Goal: Transaction & Acquisition: Purchase product/service

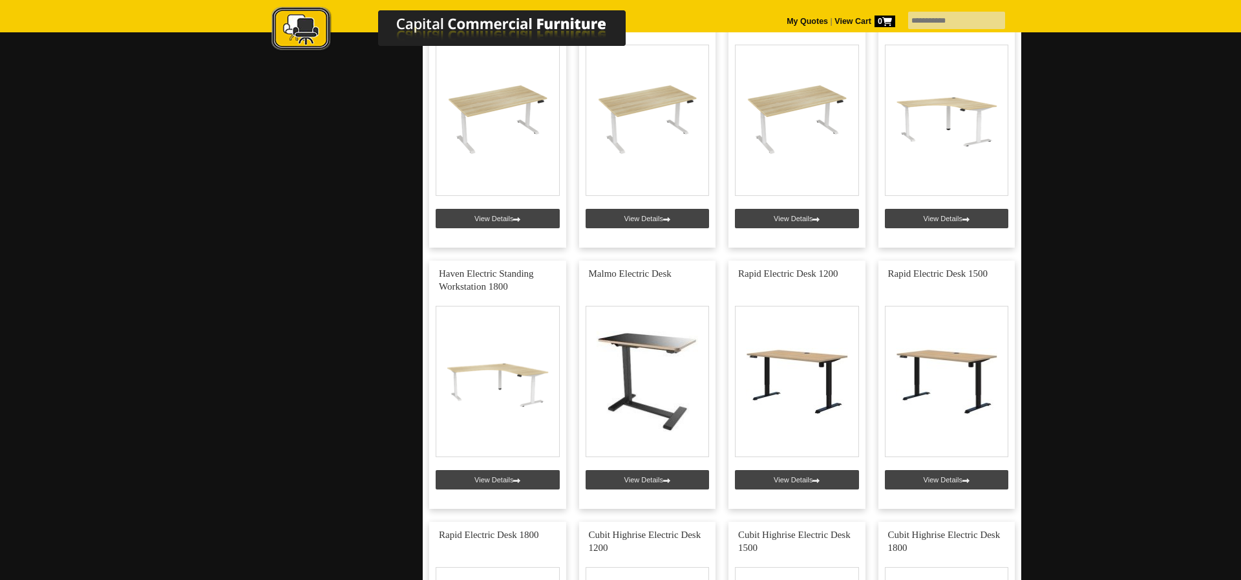
scroll to position [613, 0]
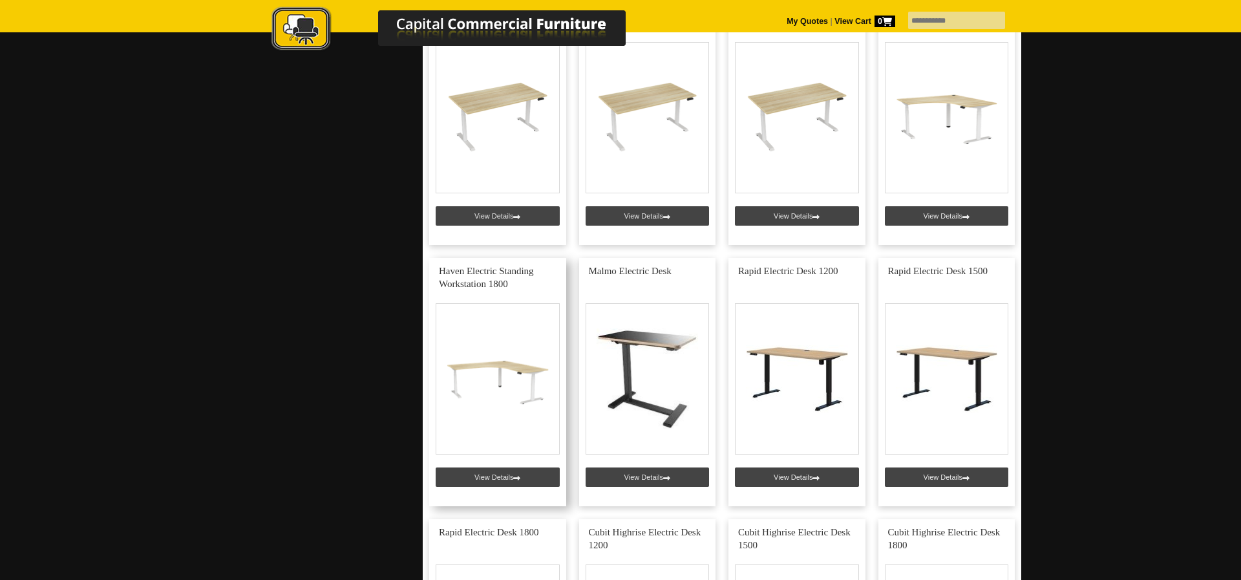
click at [480, 374] on link at bounding box center [497, 382] width 137 height 248
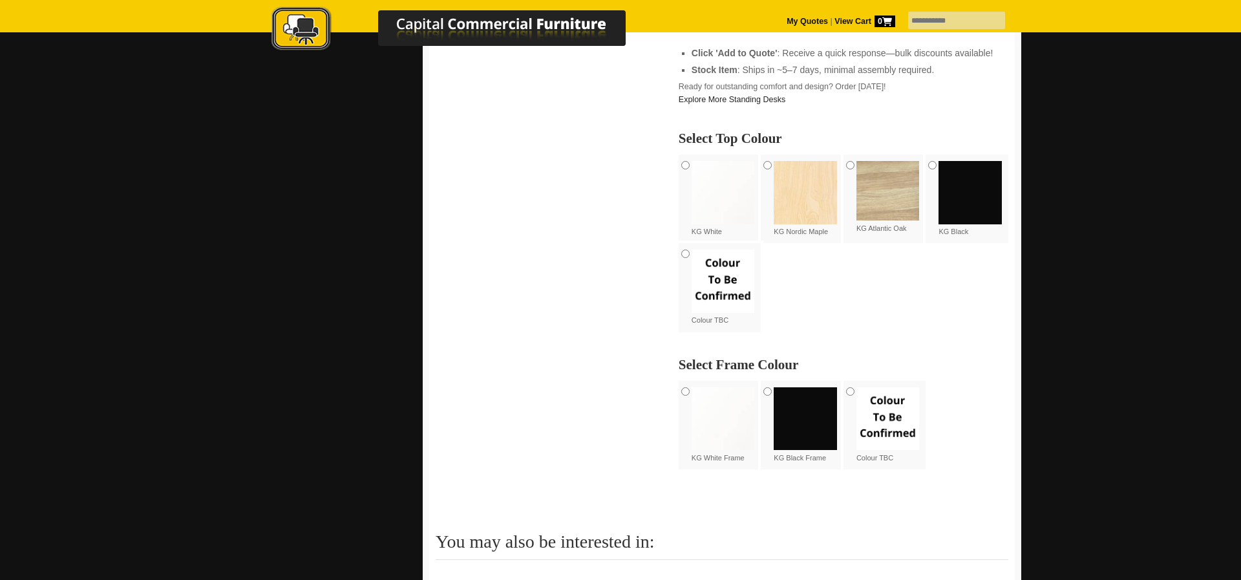
scroll to position [740, 0]
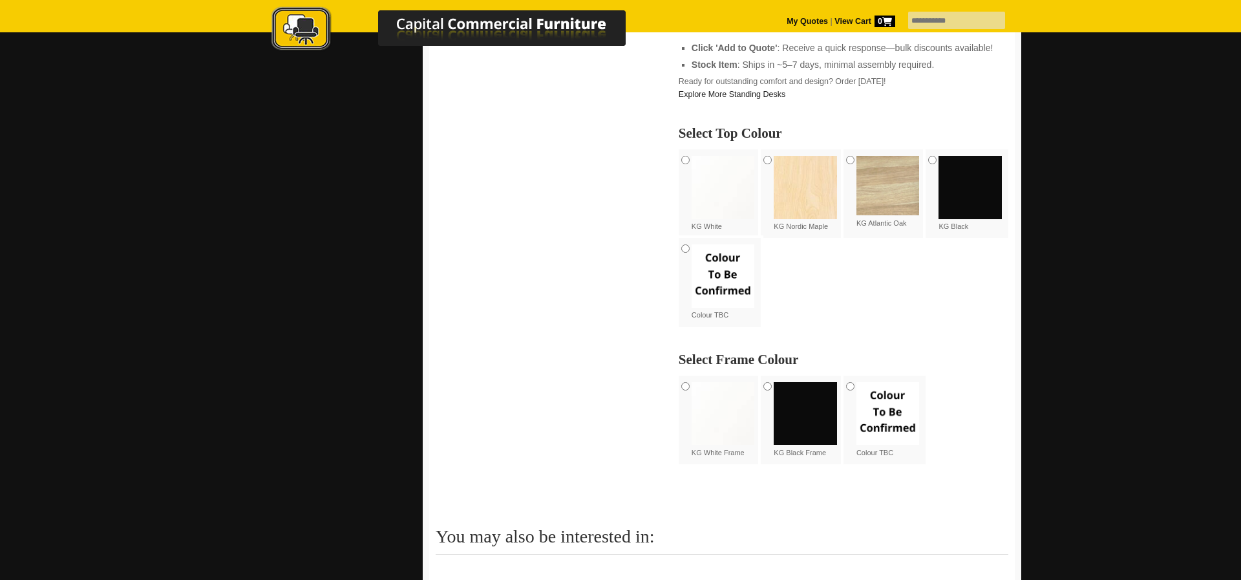
click at [953, 195] on img at bounding box center [969, 187] width 63 height 63
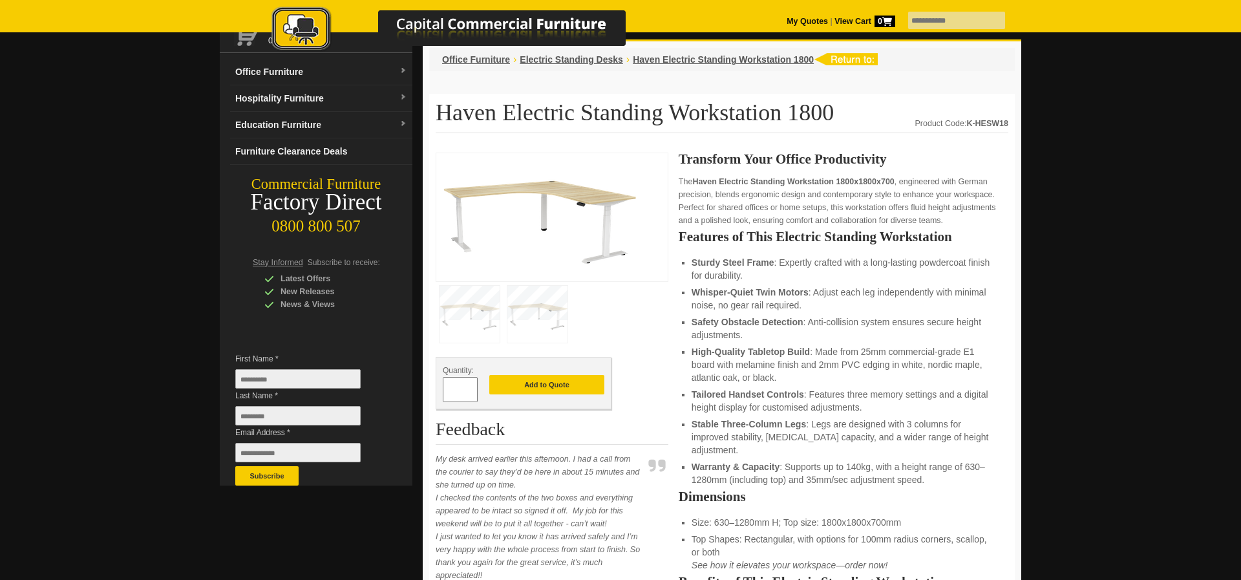
scroll to position [92, 0]
